Goal: Browse casually

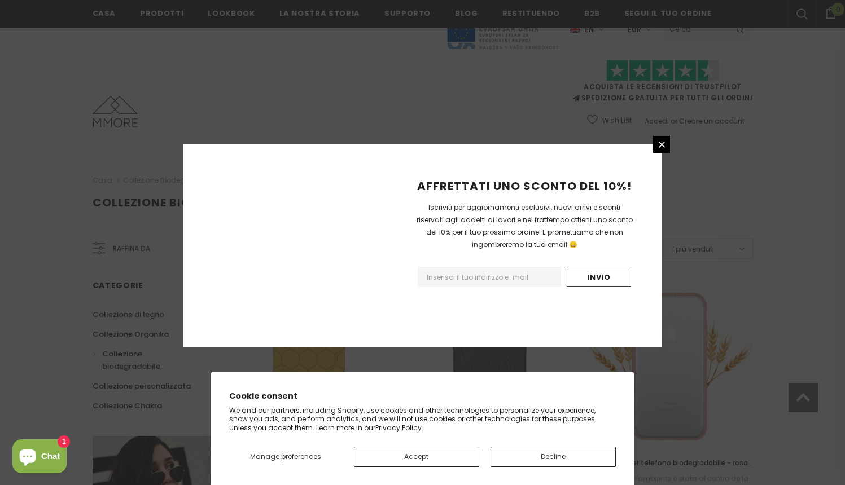
scroll to position [759, 0]
